Goal: Transaction & Acquisition: Purchase product/service

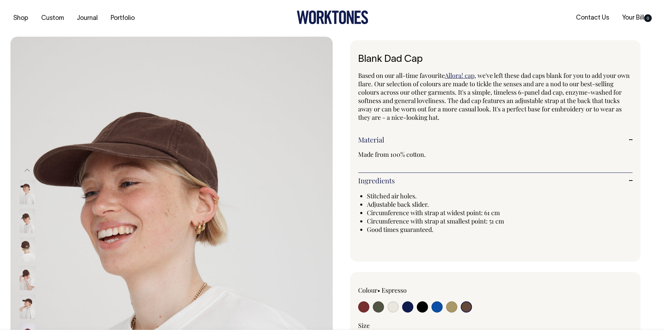
select select "Espresso"
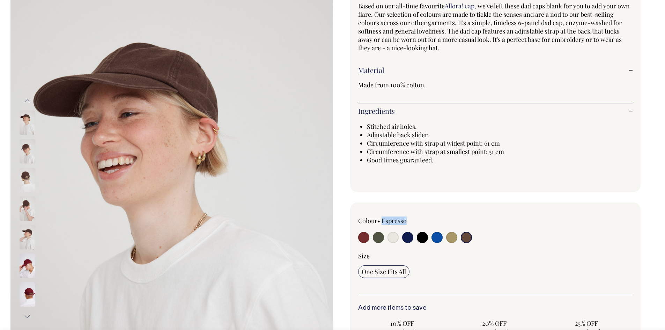
scroll to position [70, 0]
click at [27, 316] on button "Next" at bounding box center [27, 317] width 10 height 16
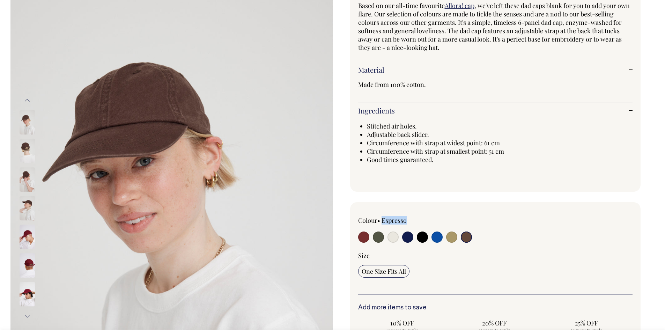
click at [29, 179] on img at bounding box center [28, 180] width 16 height 24
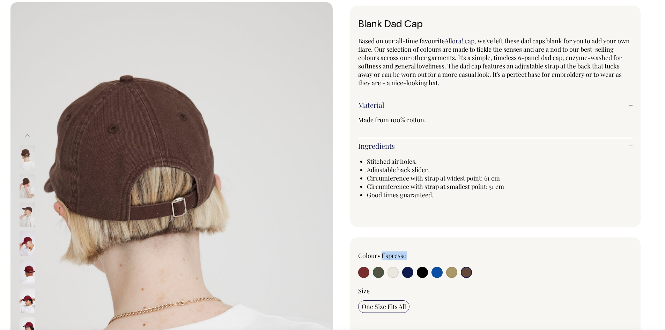
scroll to position [35, 0]
click at [25, 271] on img at bounding box center [28, 272] width 16 height 24
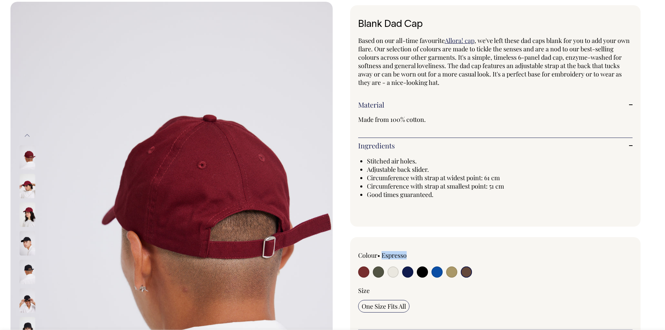
click at [29, 268] on img at bounding box center [28, 272] width 16 height 24
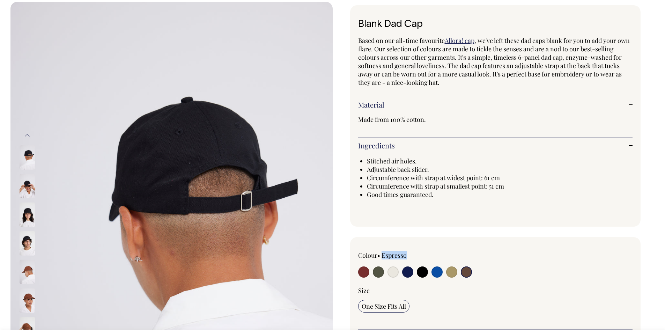
click at [468, 272] on input "radio" at bounding box center [466, 271] width 11 height 11
click at [364, 270] on input "radio" at bounding box center [363, 271] width 11 height 11
radio input "true"
select select "Burgundy"
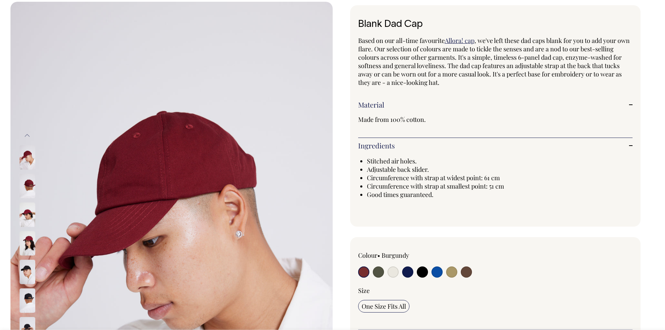
click at [466, 273] on input "radio" at bounding box center [466, 271] width 11 height 11
radio input "true"
select select "Espresso"
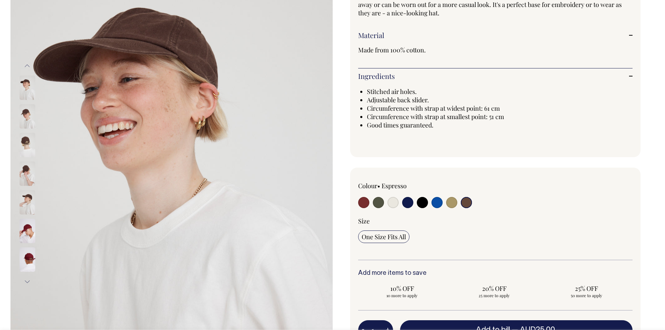
scroll to position [105, 0]
drag, startPoint x: 247, startPoint y: 264, endPoint x: 205, endPoint y: 180, distance: 93.5
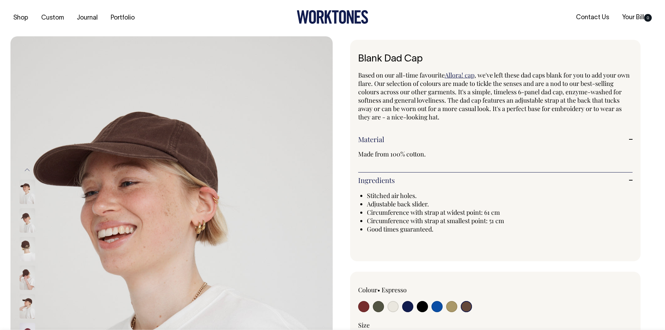
scroll to position [0, 0]
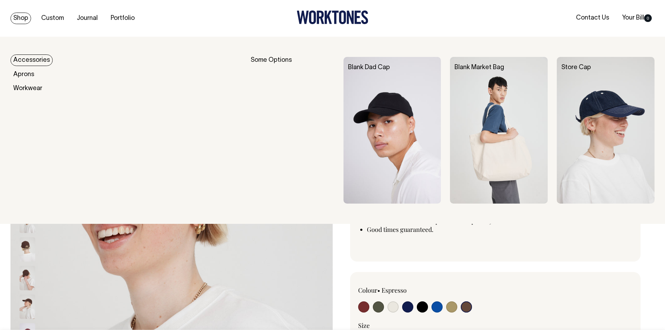
click at [27, 60] on link "Accessories" at bounding box center [31, 60] width 42 height 12
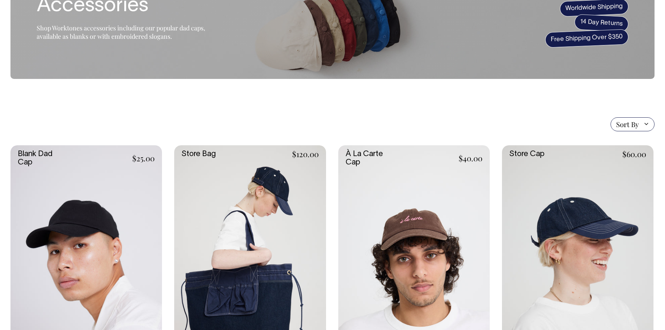
scroll to position [70, 0]
click at [88, 253] on link at bounding box center [85, 258] width 151 height 227
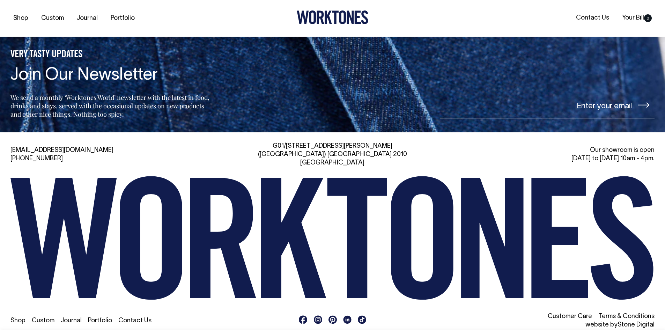
scroll to position [1173, 0]
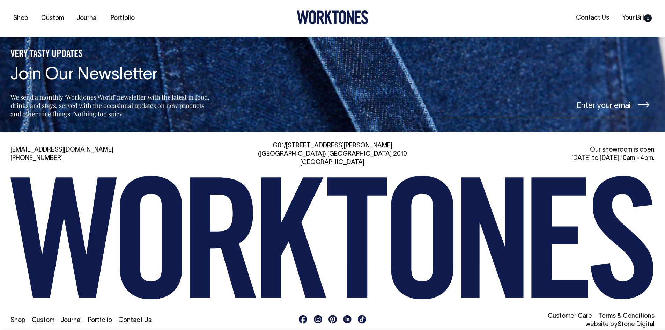
click at [94, 317] on link "Portfolio" at bounding box center [100, 320] width 24 height 6
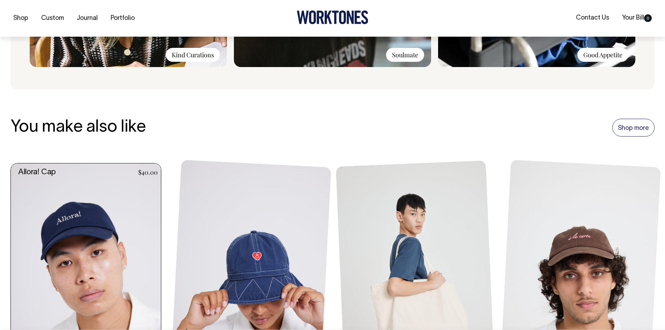
scroll to position [719, 0]
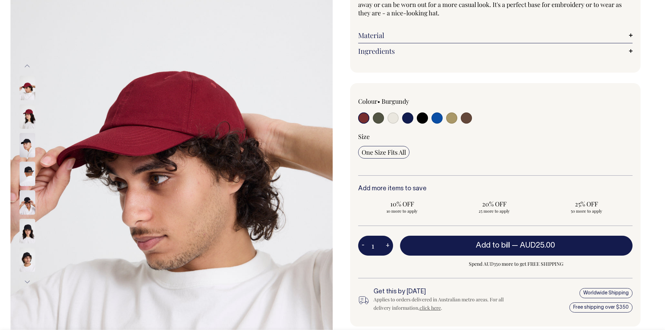
click at [467, 118] on input "radio" at bounding box center [466, 117] width 11 height 11
radio input "true"
select select "Espresso"
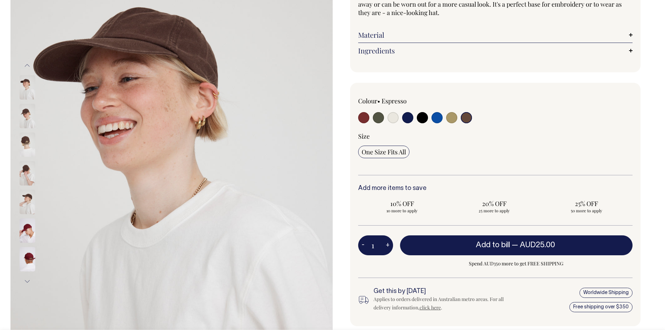
click at [27, 118] on img at bounding box center [28, 116] width 16 height 24
